Goal: Task Accomplishment & Management: Manage account settings

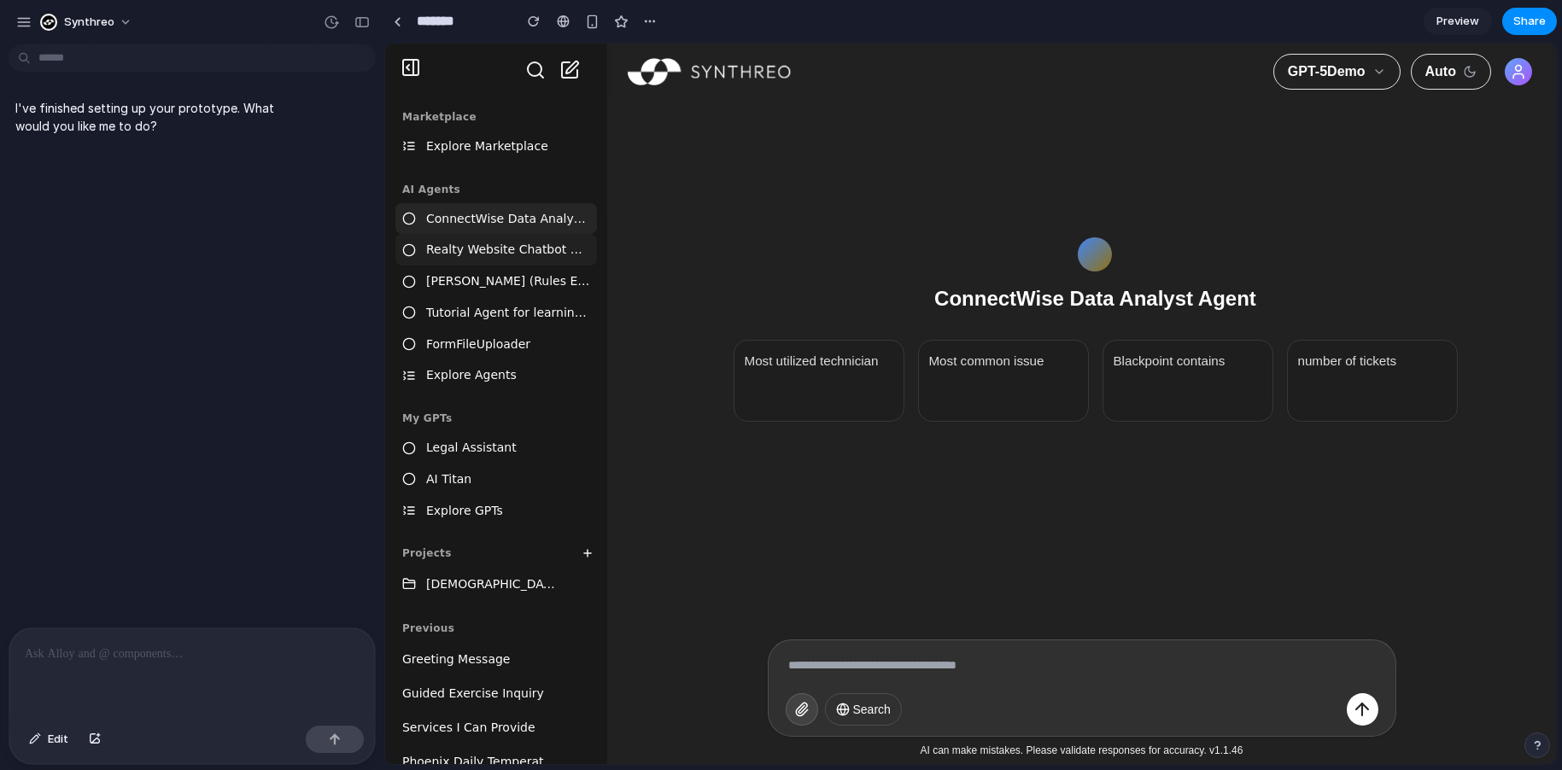
click at [486, 253] on div "Realty Website Chatbot Agent" at bounding box center [507, 250] width 164 height 20
click at [475, 280] on div "[PERSON_NAME] (Rules Expert)" at bounding box center [507, 282] width 164 height 20
click at [468, 313] on div "Tutorial Agent for learning about System Message Prompting (Beta)" at bounding box center [507, 313] width 164 height 20
click at [96, 20] on span "Synthreo" at bounding box center [89, 22] width 50 height 17
drag, startPoint x: 302, startPoint y: 172, endPoint x: 73, endPoint y: 85, distance: 245.9
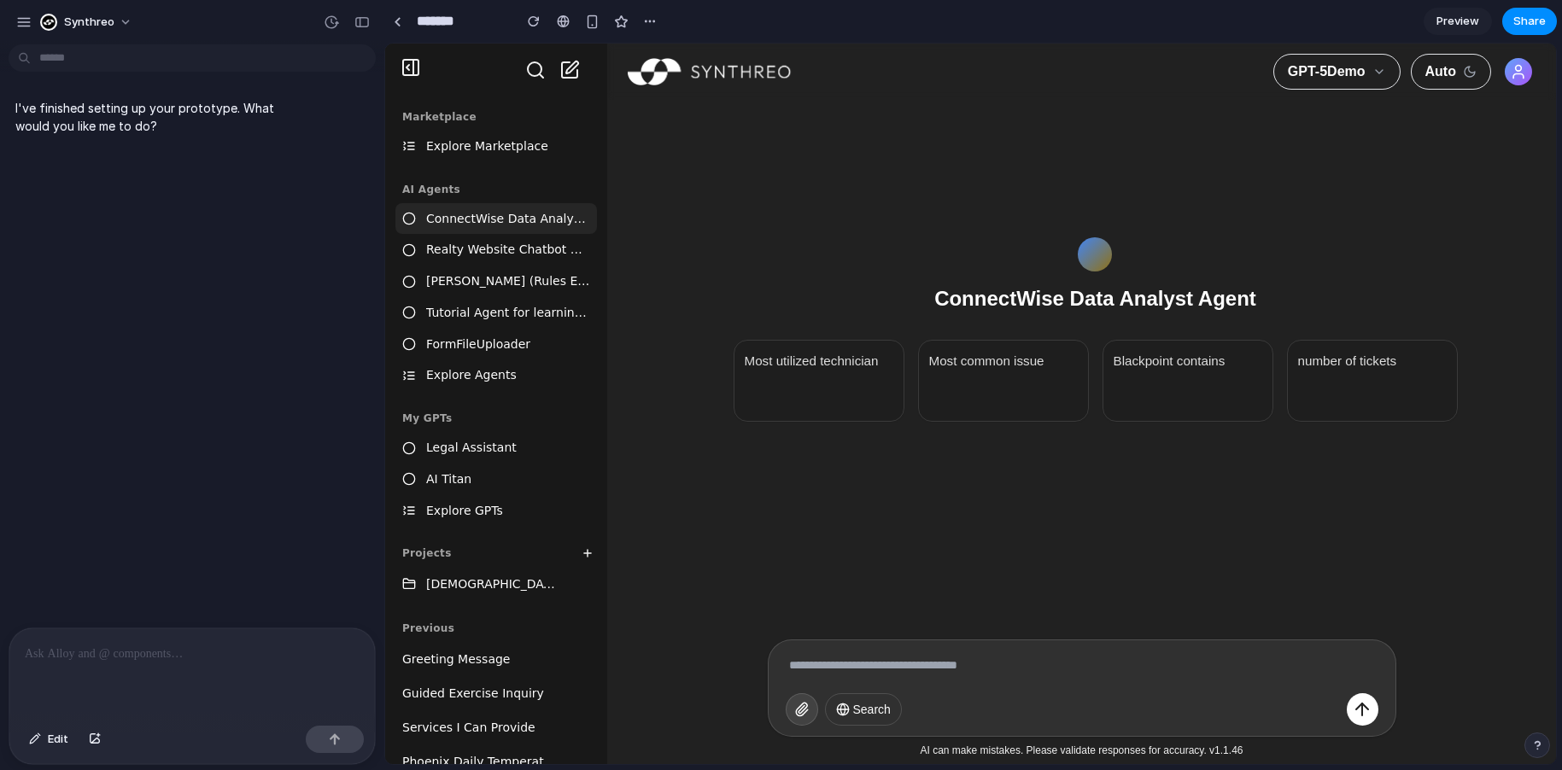
click at [301, 172] on div "Settings Invite members Change theme Sign out" at bounding box center [781, 385] width 1562 height 770
click at [403, 23] on link at bounding box center [397, 22] width 26 height 26
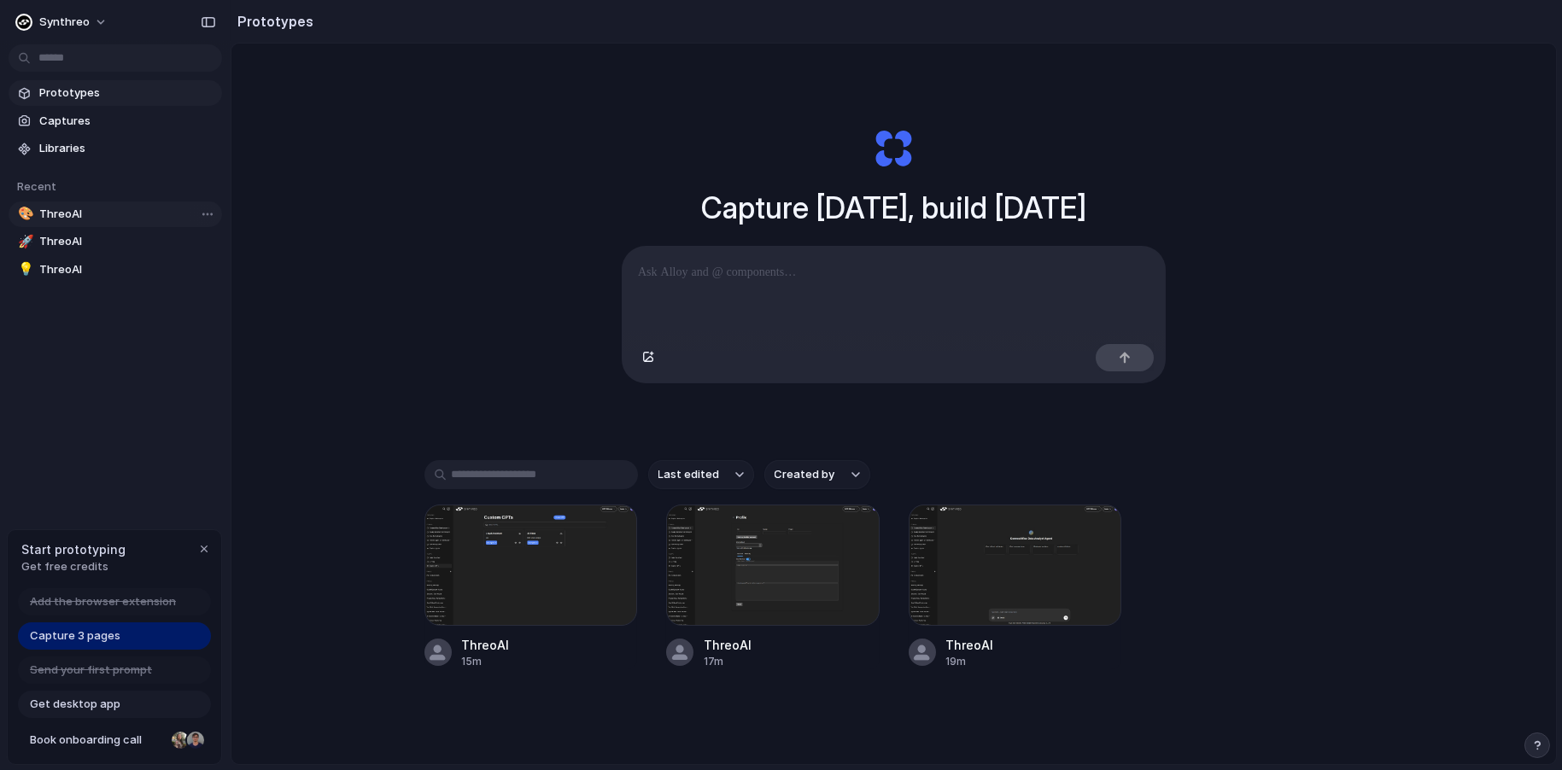
click at [96, 210] on span "ThreoAI" at bounding box center [127, 214] width 176 height 17
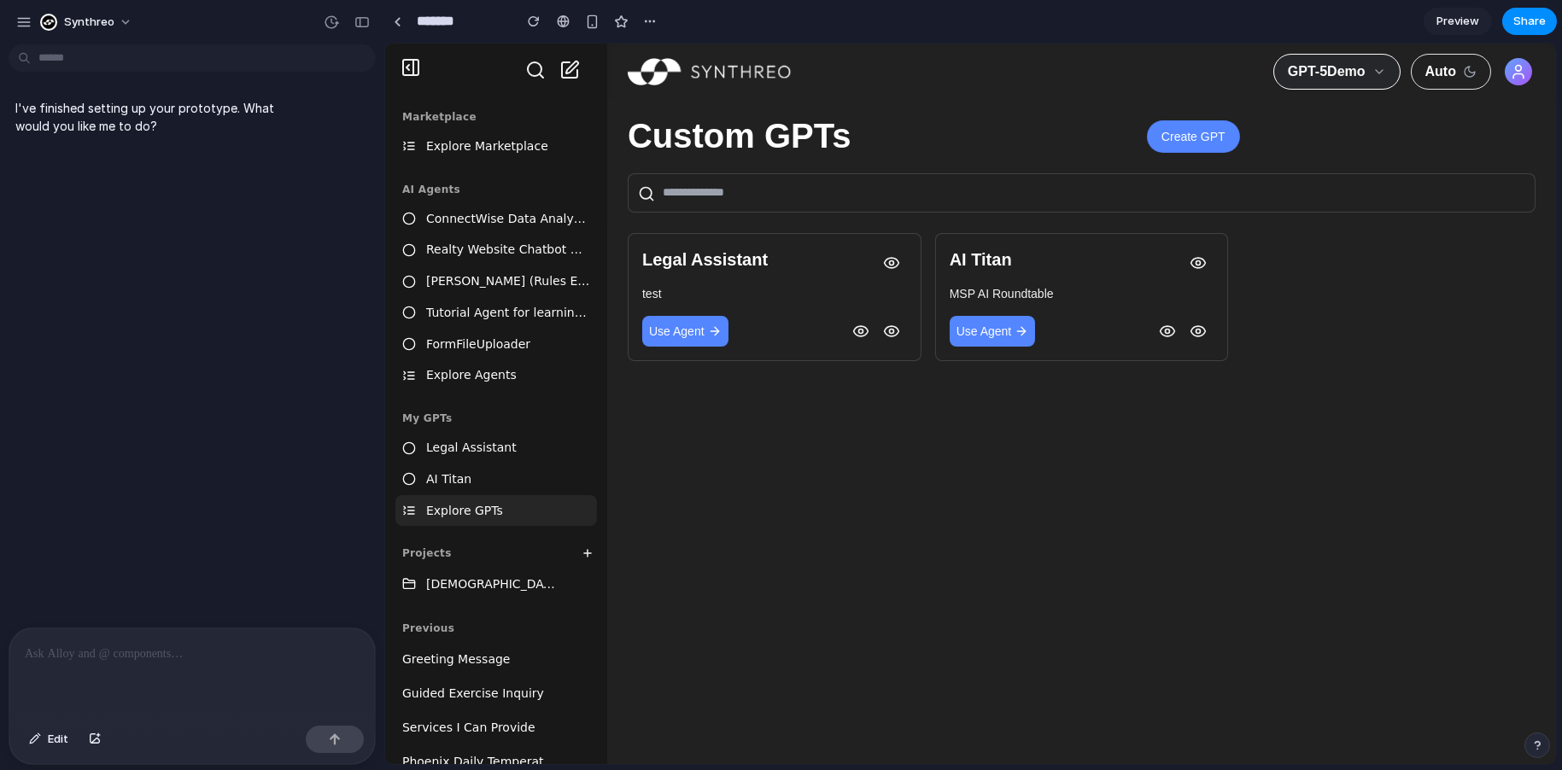
click at [1329, 65] on span "GPT-5Demo" at bounding box center [1326, 71] width 78 height 20
click at [1452, 23] on span "Preview" at bounding box center [1457, 21] width 43 height 17
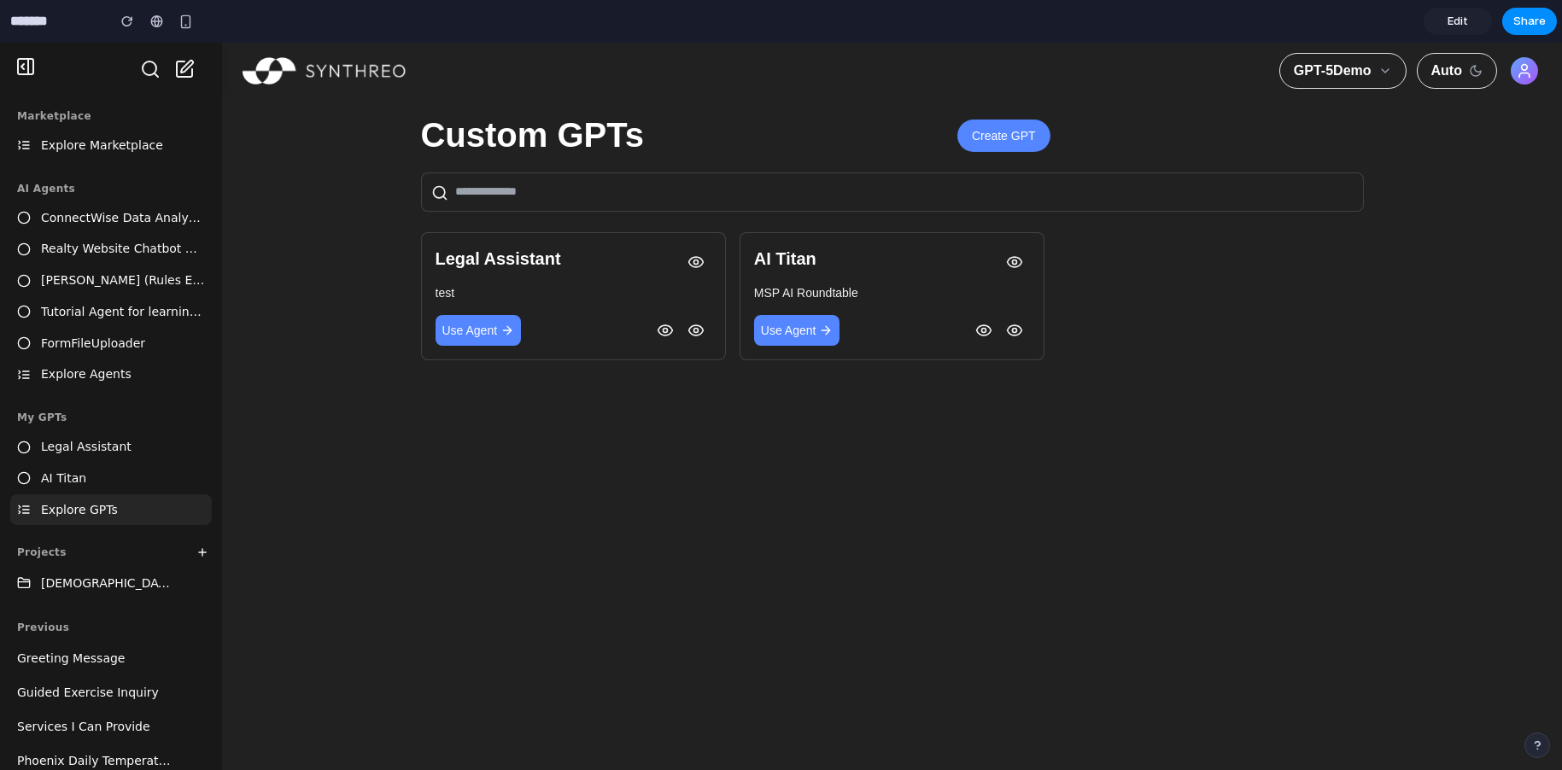
click at [1456, 23] on span "Edit" at bounding box center [1457, 21] width 20 height 17
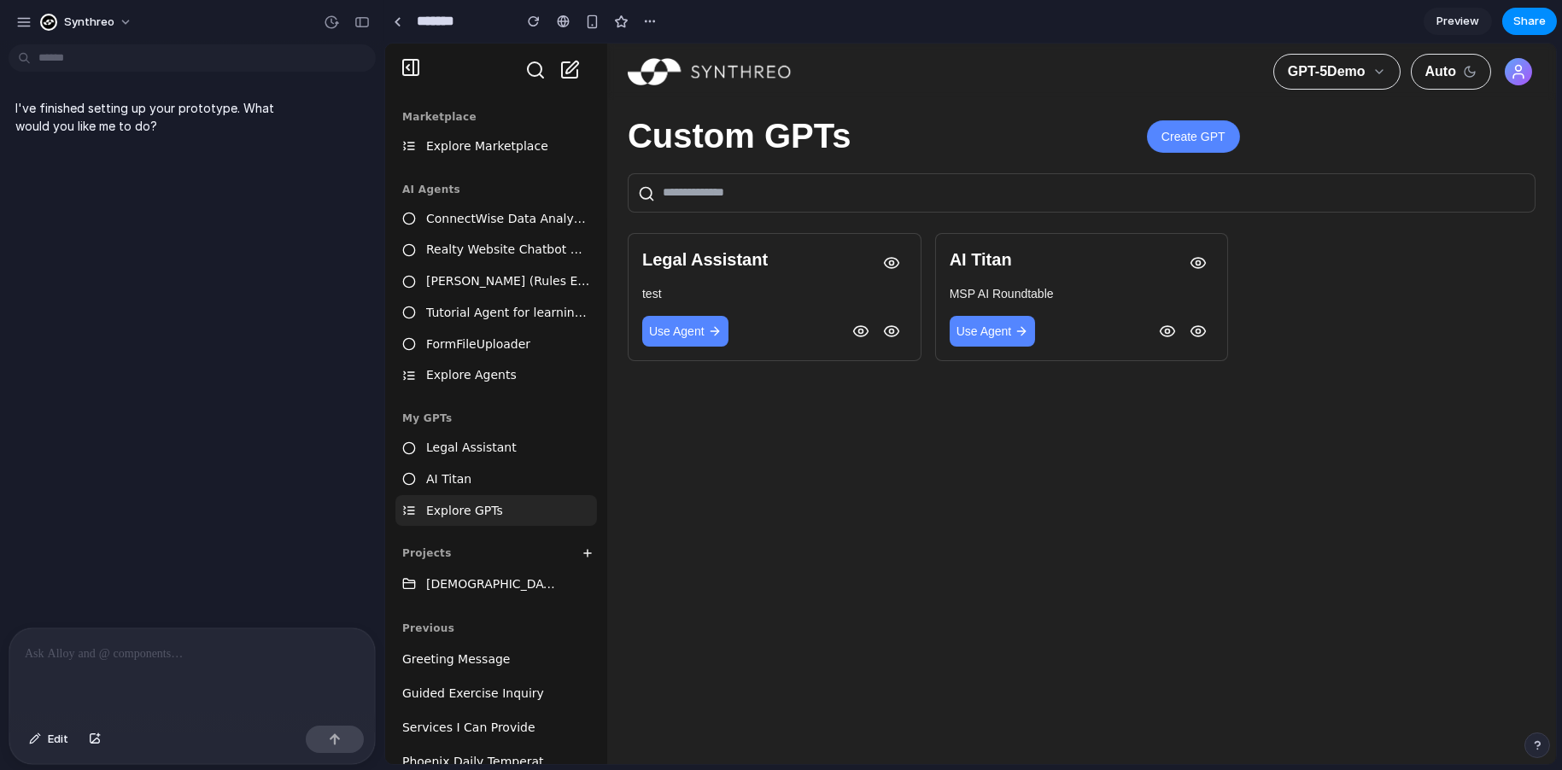
click at [233, 647] on p at bounding box center [192, 654] width 335 height 20
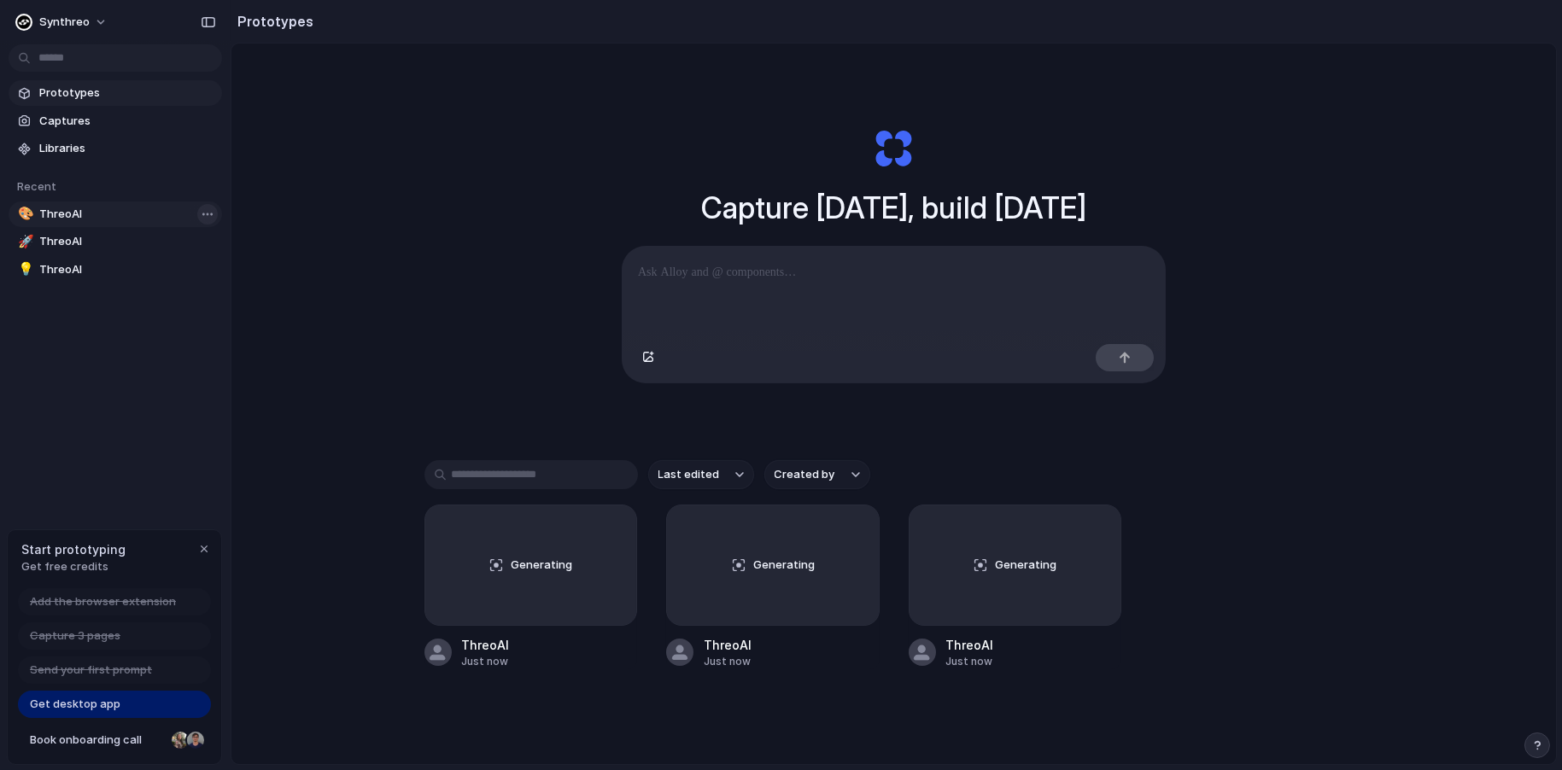
click at [204, 213] on body "Synthreo Prototypes Captures Libraries Recent 🎨 ThreoAI 🚀 ThreoAI 💡 ThreoAI Sta…" at bounding box center [781, 385] width 1562 height 770
drag, startPoint x: 82, startPoint y: 361, endPoint x: 89, endPoint y: 350, distance: 13.0
click at [84, 361] on div "Open in new tab Copy link Delete" at bounding box center [781, 385] width 1562 height 770
click at [96, 214] on span "ThreoAI" at bounding box center [127, 214] width 176 height 17
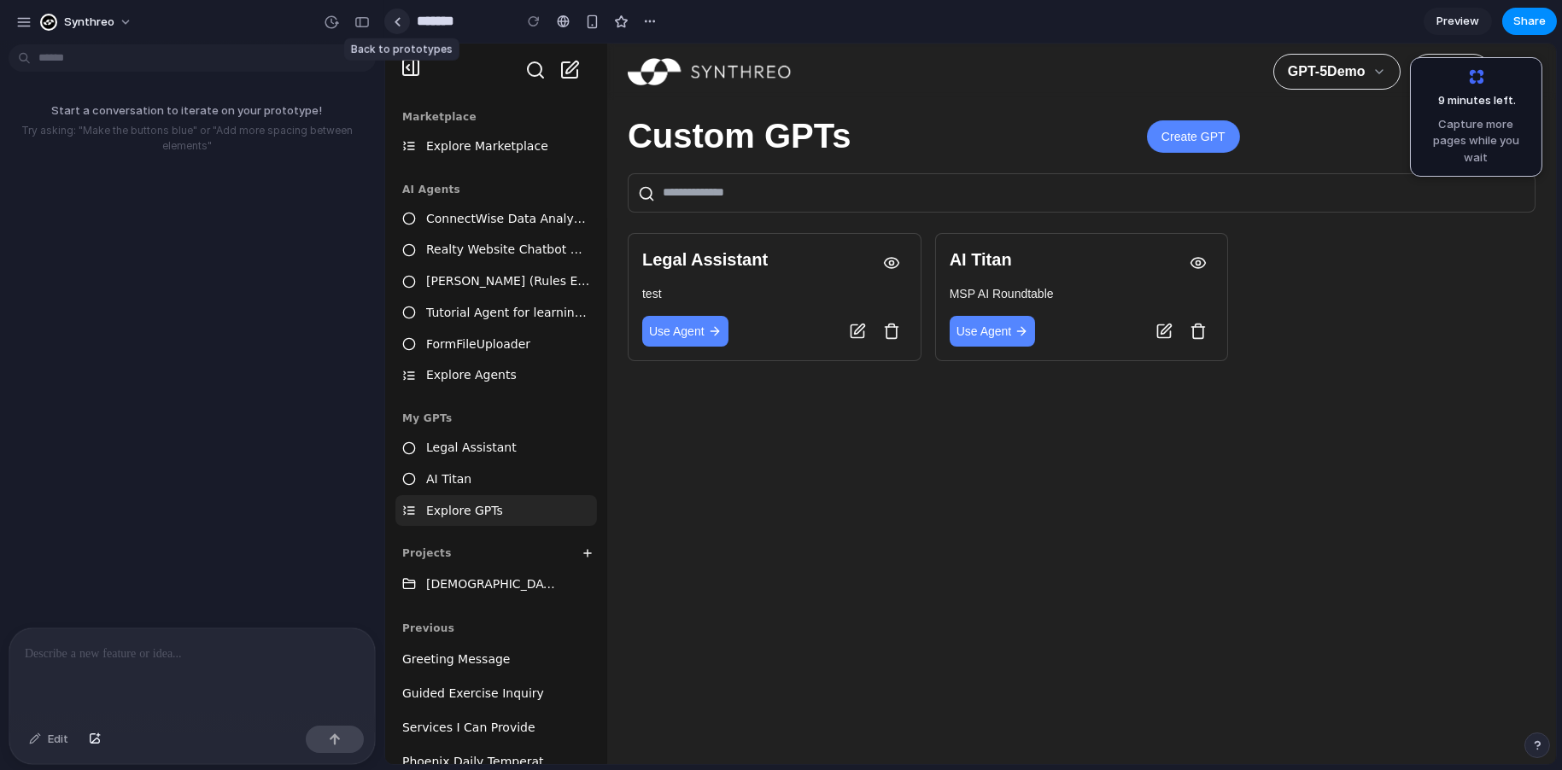
click at [398, 19] on div at bounding box center [398, 21] width 8 height 9
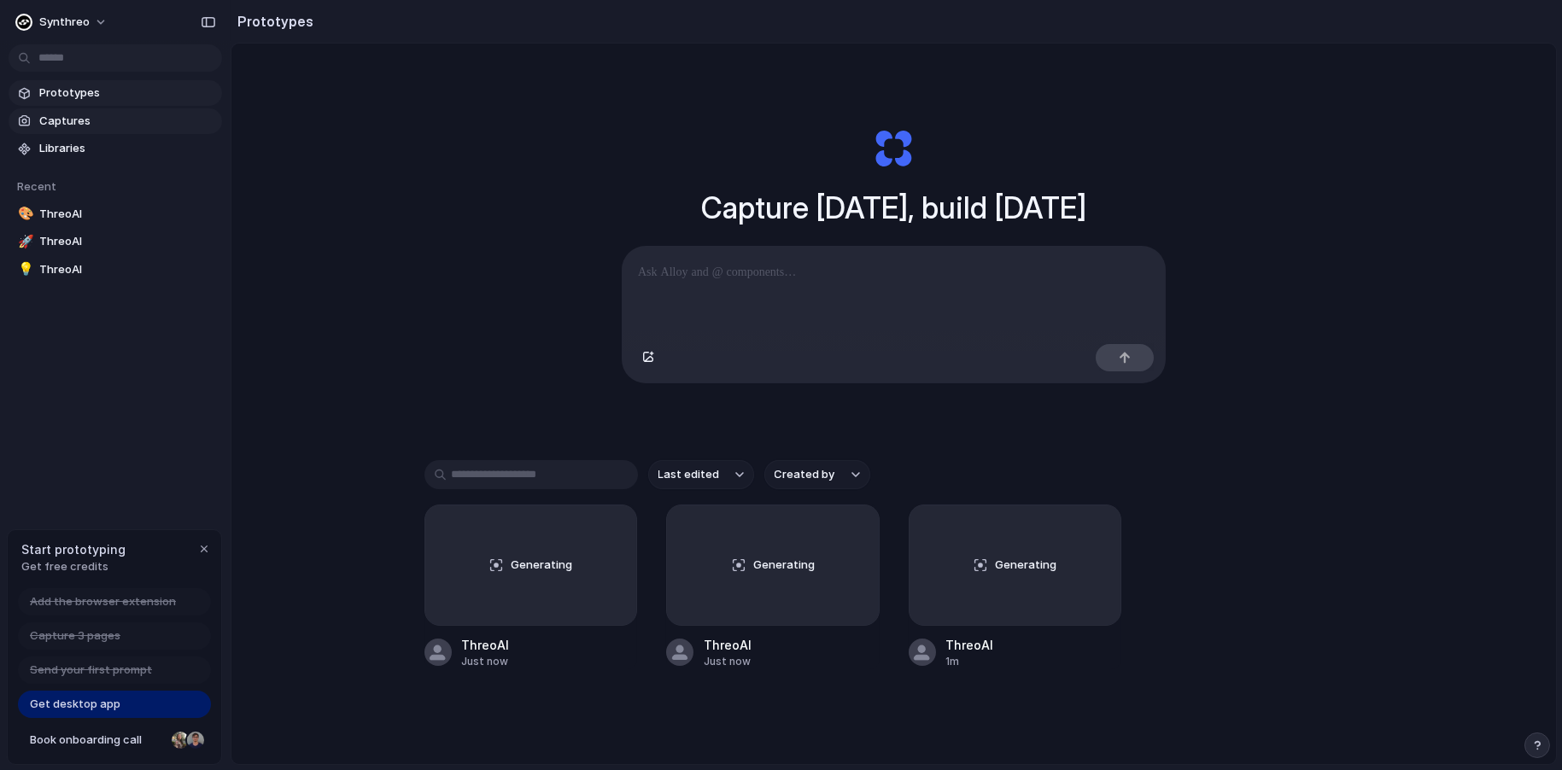
click at [84, 123] on span "Captures" at bounding box center [127, 121] width 176 height 17
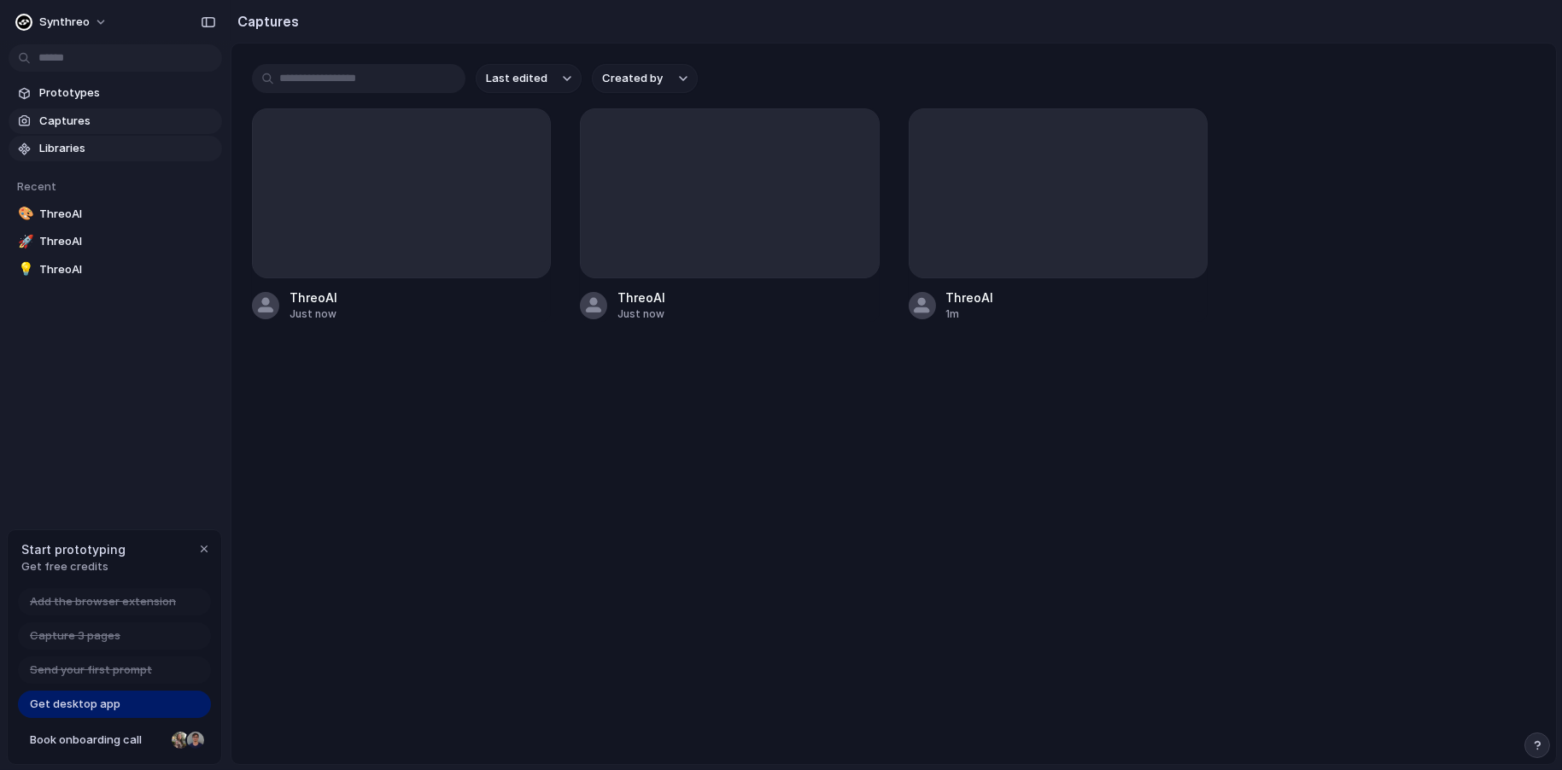
click at [84, 149] on span "Libraries" at bounding box center [127, 148] width 176 height 17
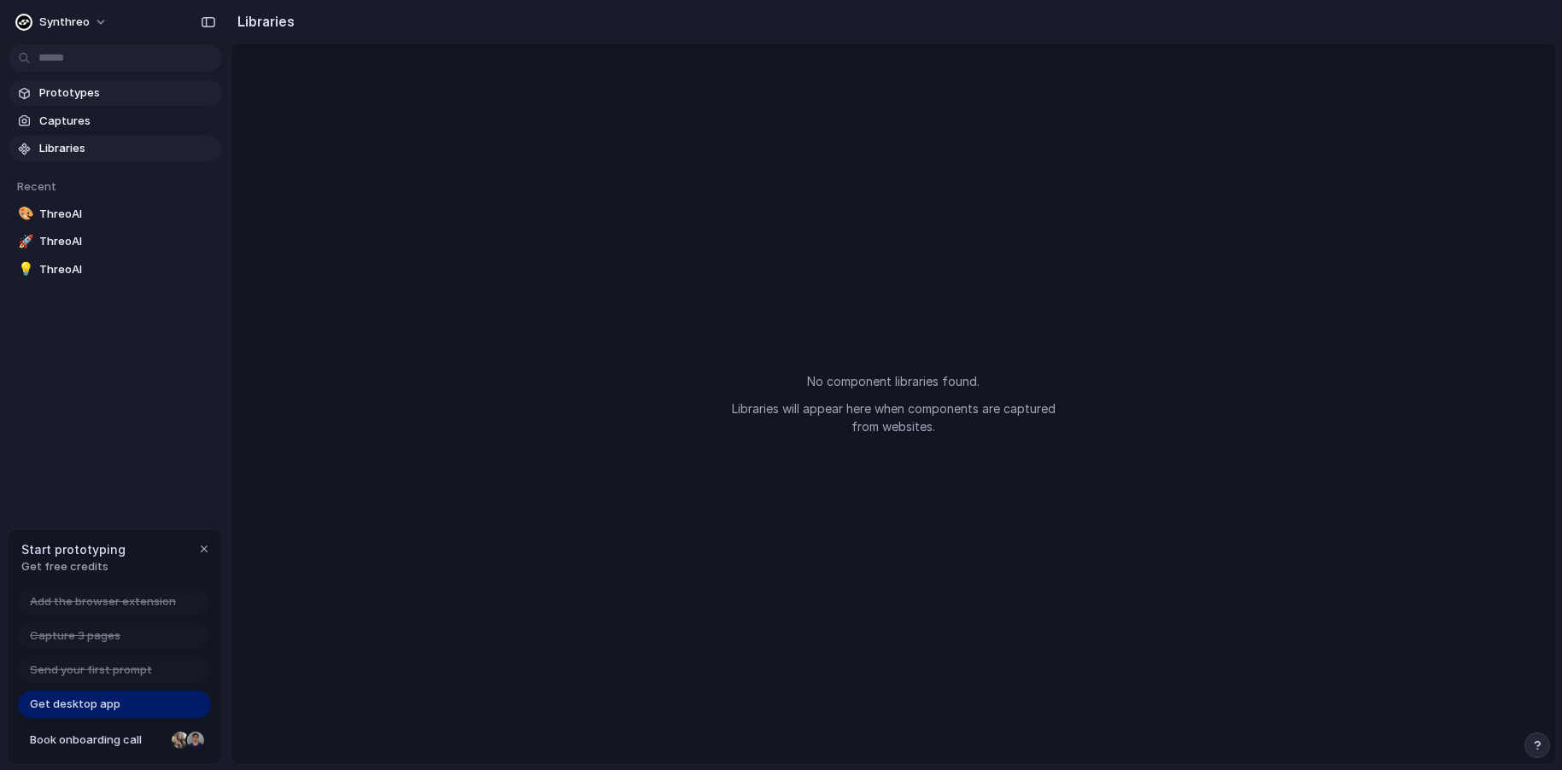
click at [75, 91] on span "Prototypes" at bounding box center [127, 93] width 176 height 17
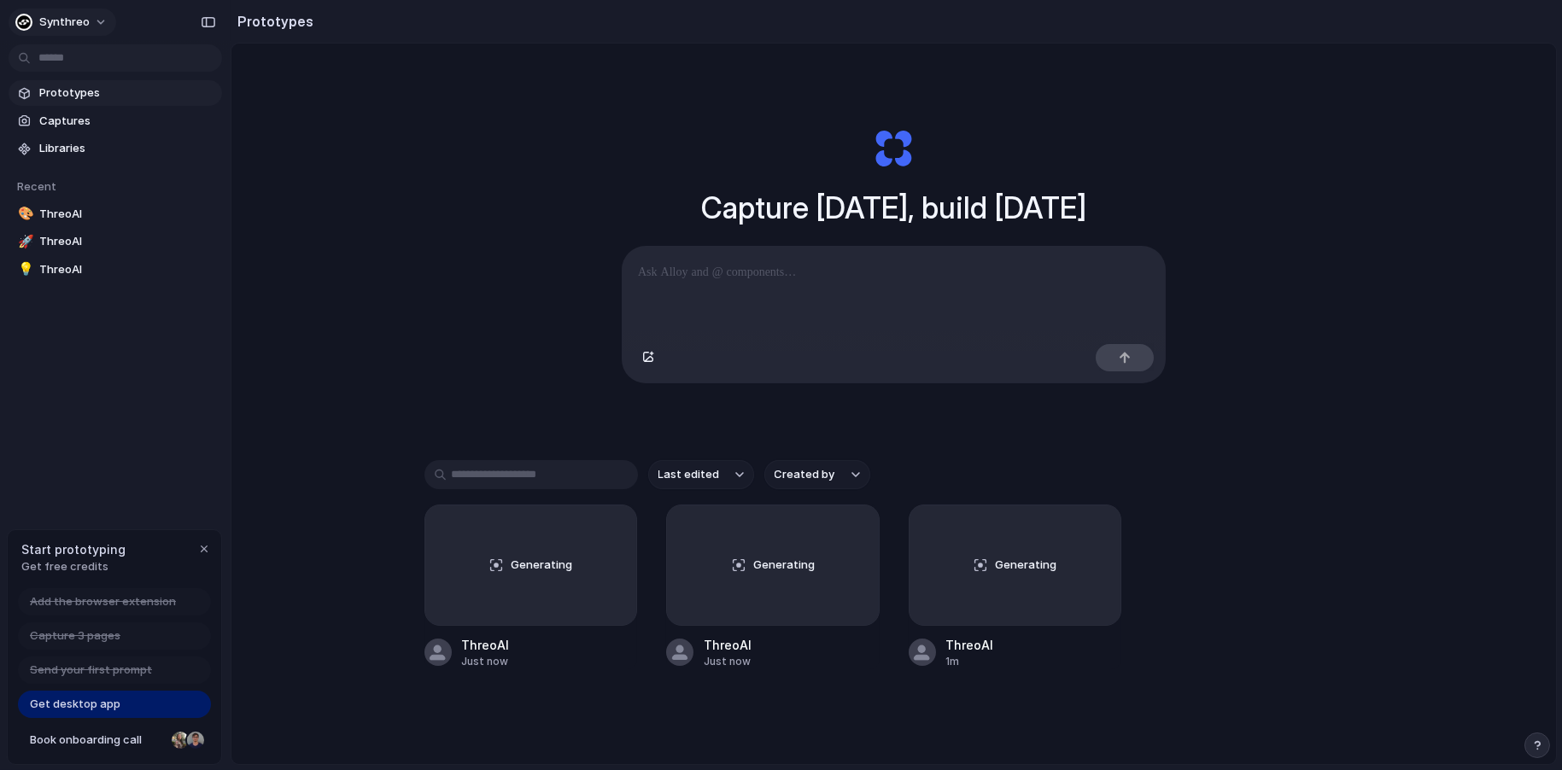
click at [93, 18] on button "Synthreo" at bounding box center [63, 22] width 108 height 27
click at [89, 64] on li "Settings" at bounding box center [83, 60] width 142 height 27
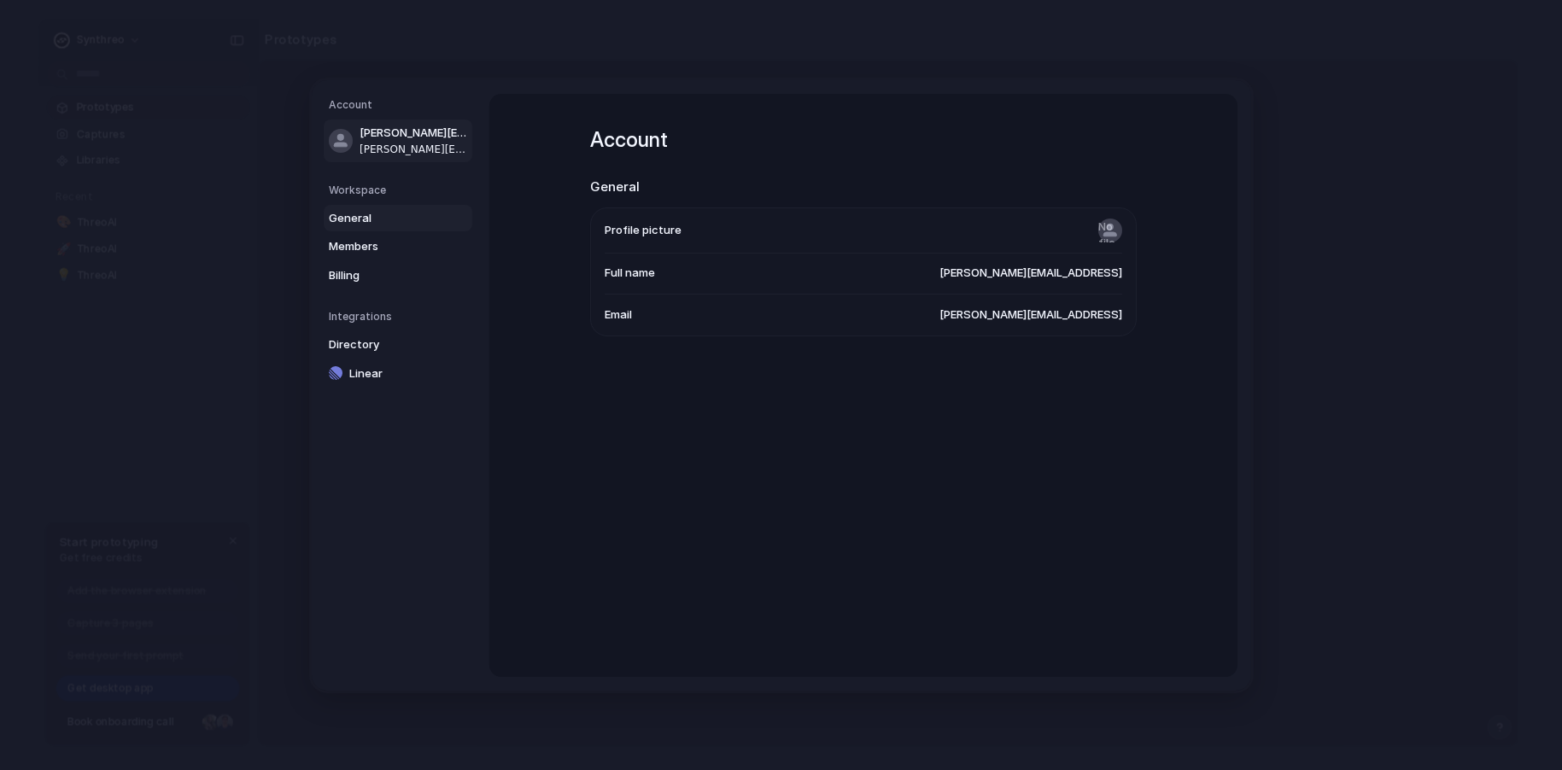
click at [370, 215] on span "General" at bounding box center [383, 217] width 109 height 17
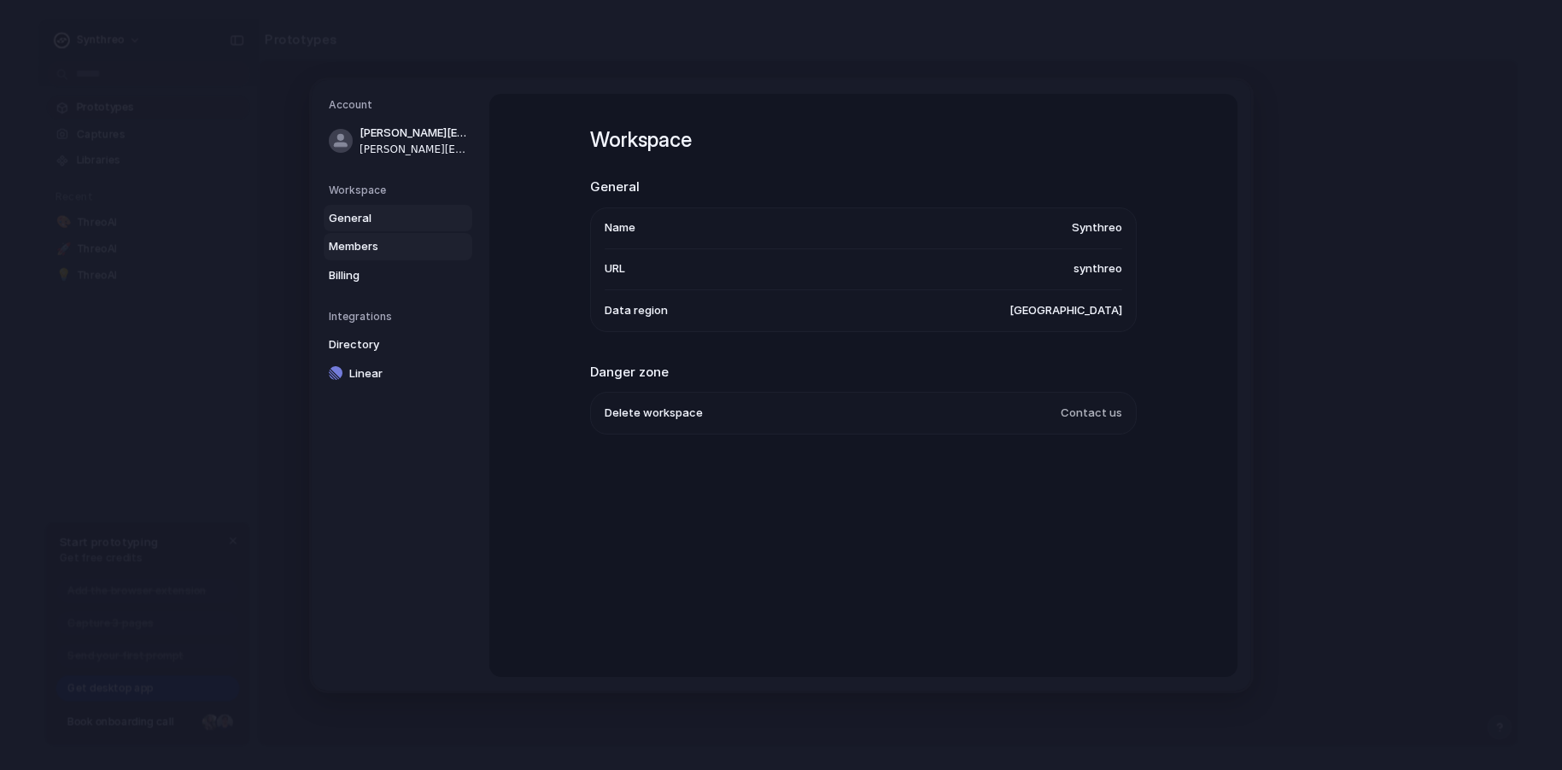
click at [359, 249] on span "Members" at bounding box center [383, 246] width 109 height 17
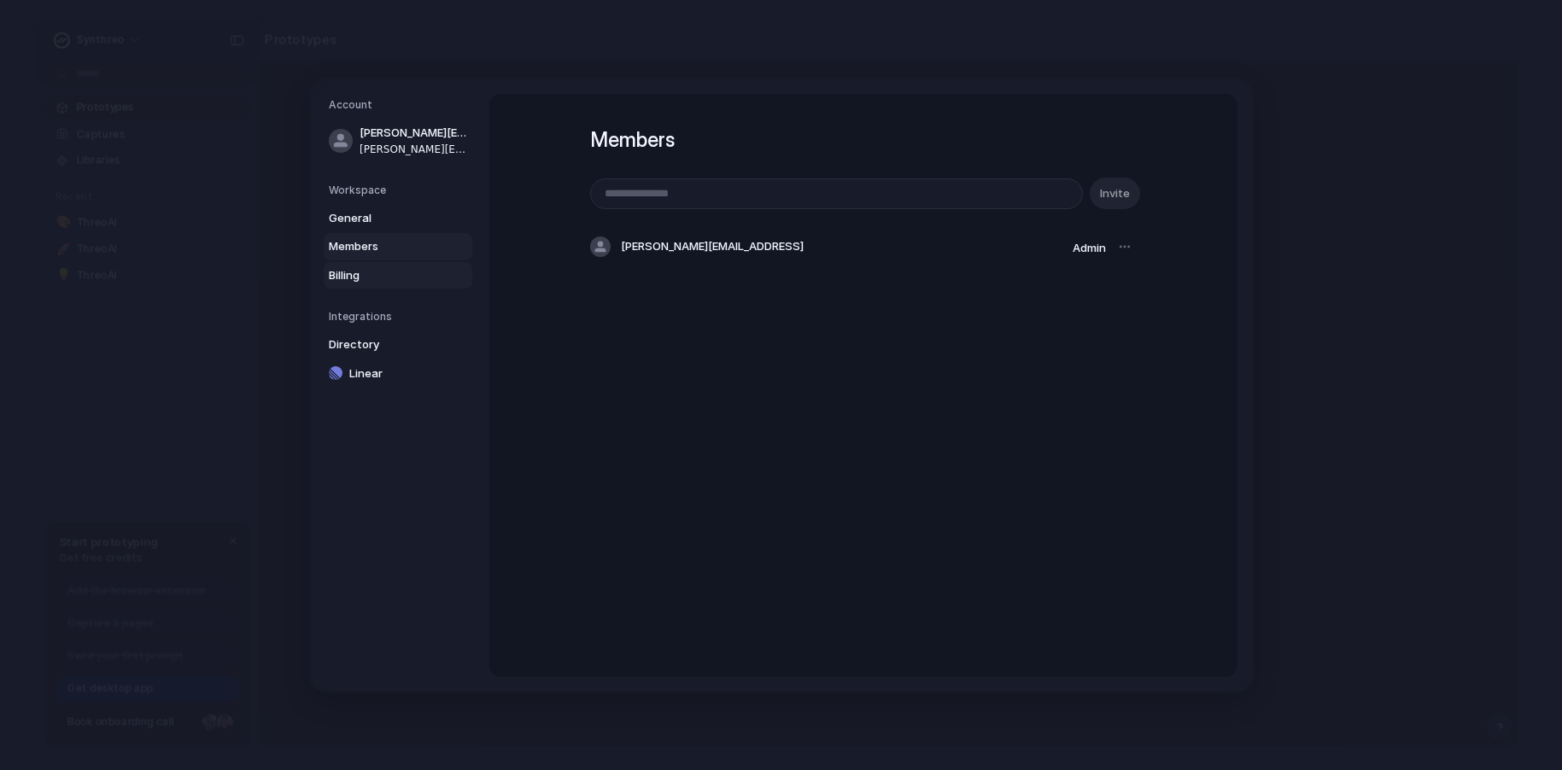
click at [358, 270] on span "Billing" at bounding box center [383, 274] width 109 height 17
click at [371, 372] on span "Linear" at bounding box center [403, 373] width 109 height 17
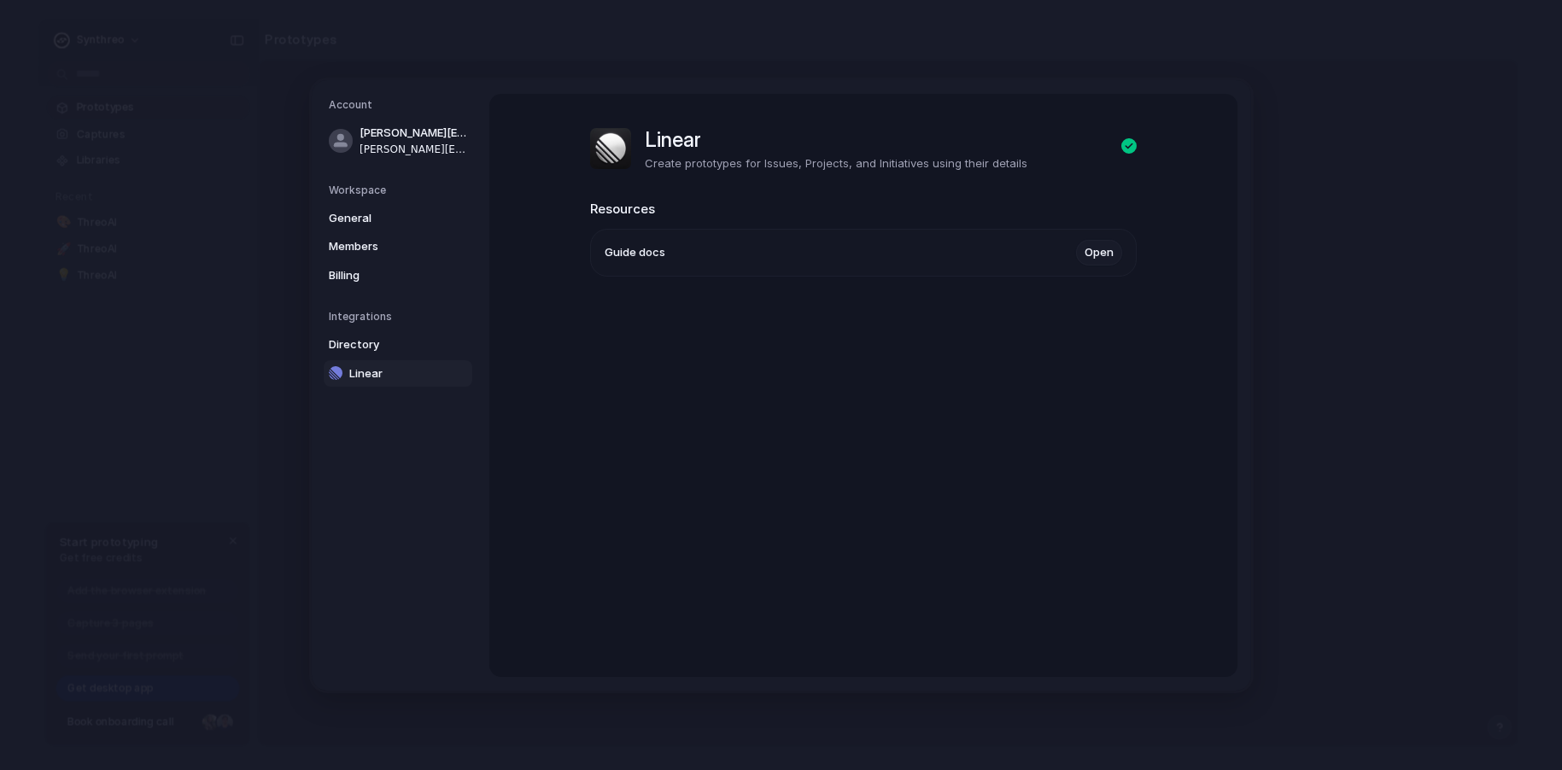
click at [1101, 254] on link "Open" at bounding box center [1099, 253] width 46 height 26
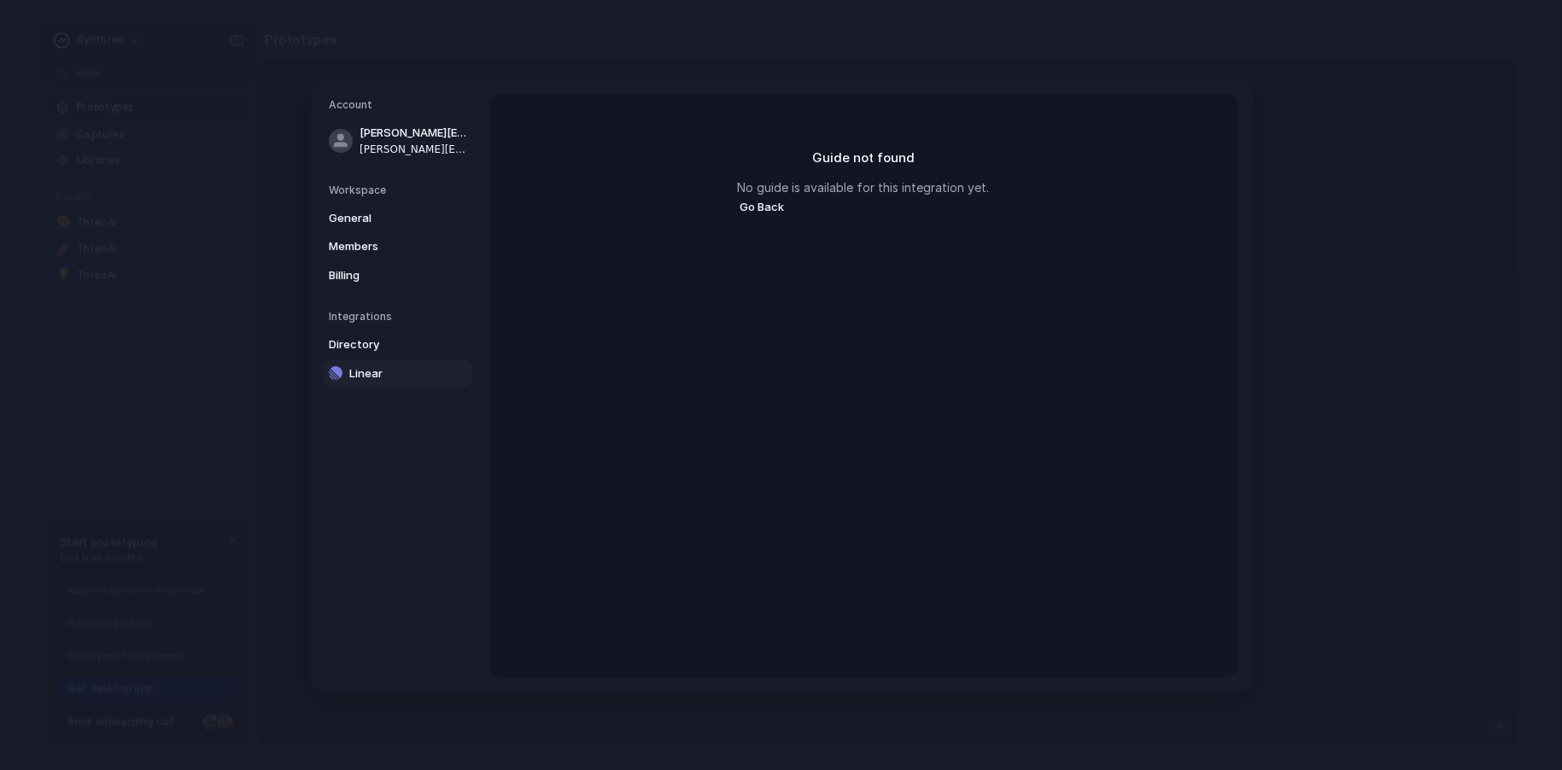
click at [772, 205] on button "Go Back" at bounding box center [762, 207] width 50 height 22
